Goal: Navigation & Orientation: Find specific page/section

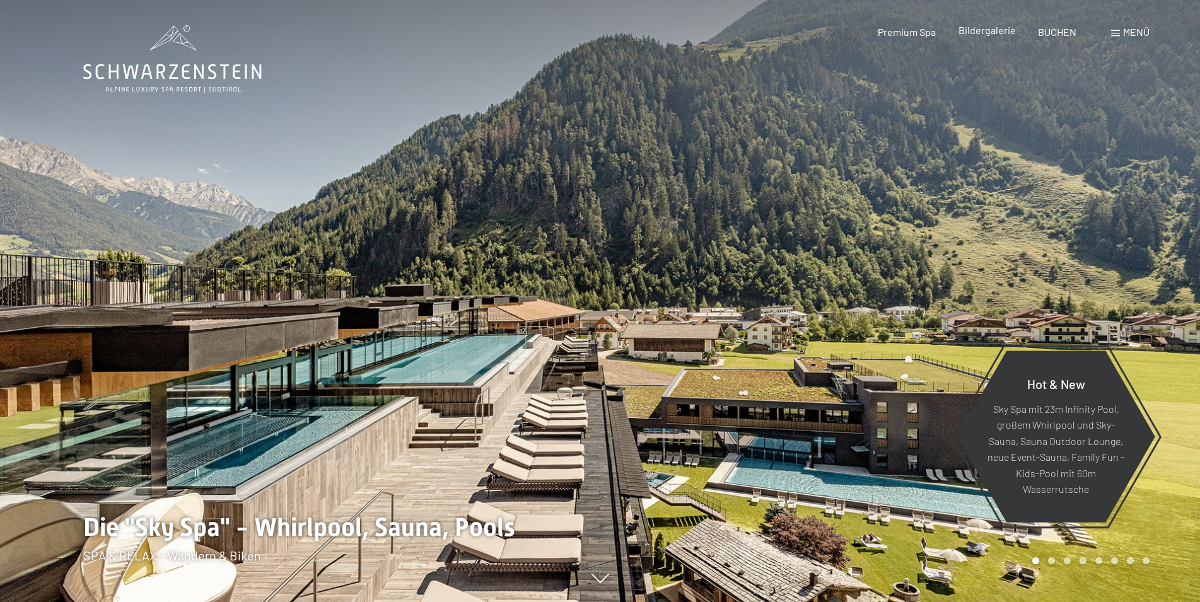
click at [990, 32] on span "Bildergalerie" at bounding box center [986, 30] width 57 height 12
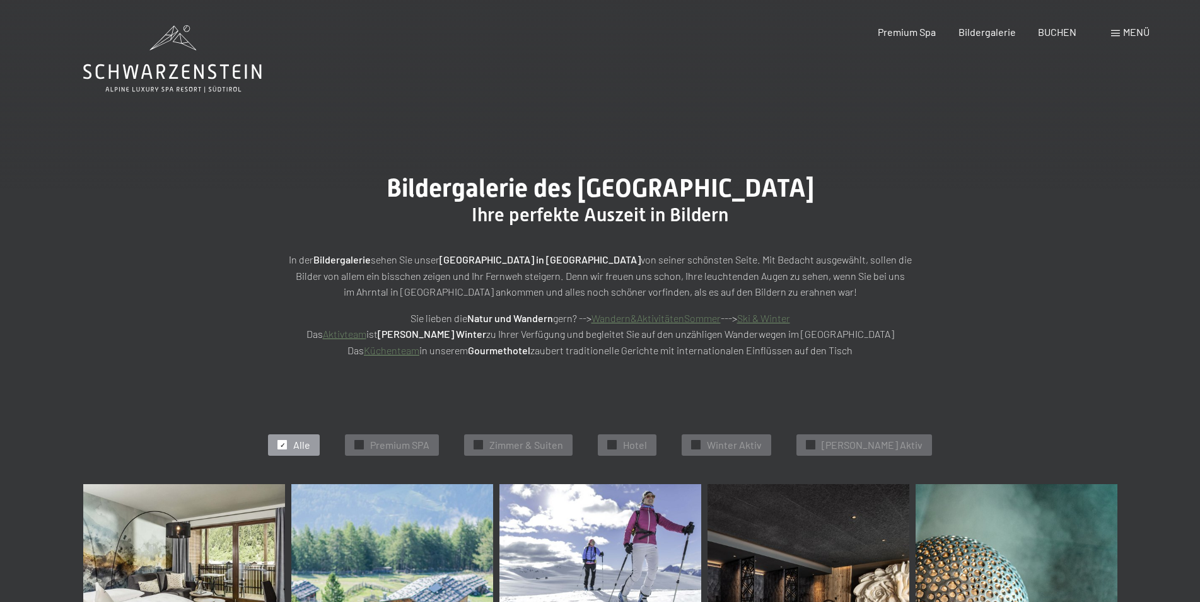
click at [366, 333] on link "Aktivteam" at bounding box center [344, 334] width 43 height 12
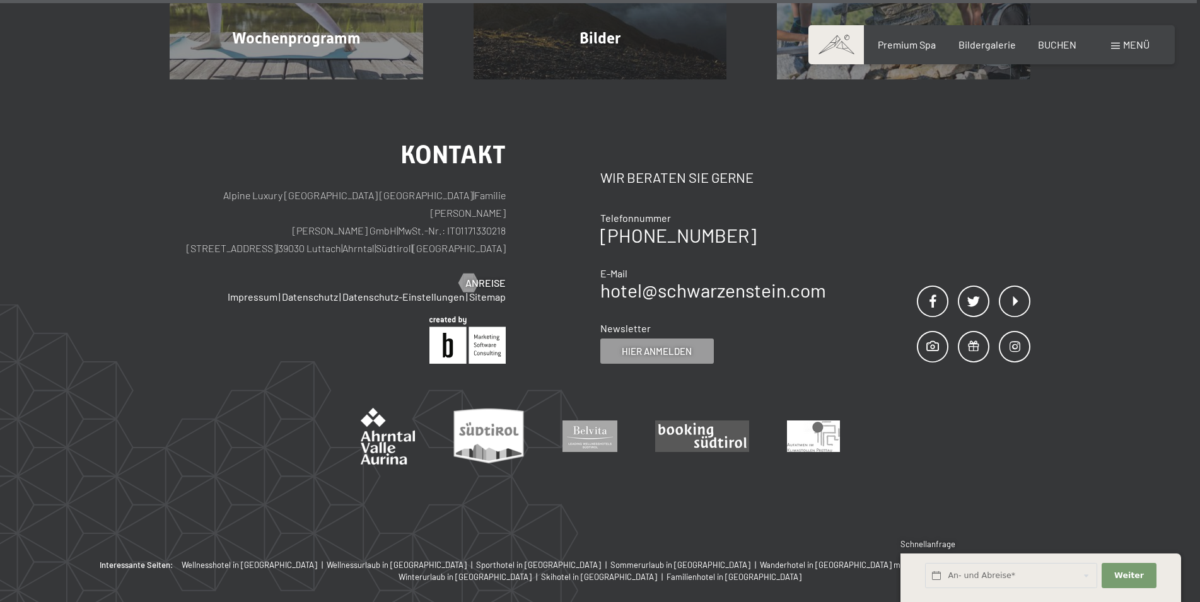
scroll to position [3701, 0]
